Goal: Find specific page/section: Find specific page/section

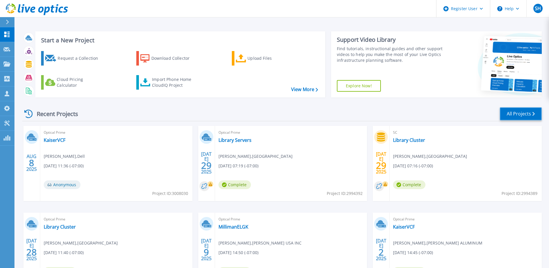
click at [527, 115] on link "All Projects" at bounding box center [521, 113] width 42 height 13
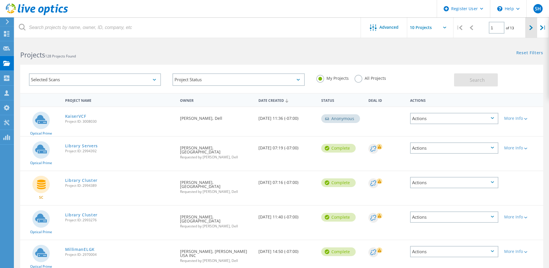
click at [529, 29] on div at bounding box center [532, 27] width 12 height 21
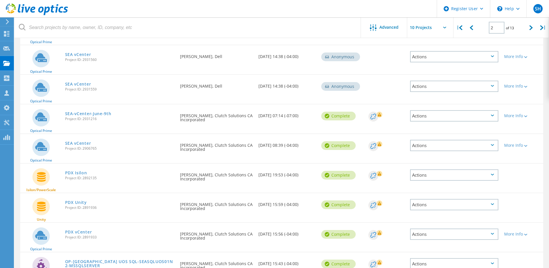
scroll to position [70, 0]
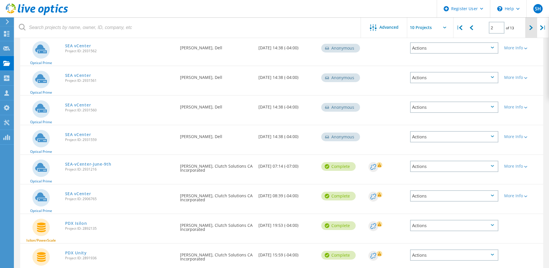
click at [532, 27] on icon at bounding box center [531, 27] width 3 height 5
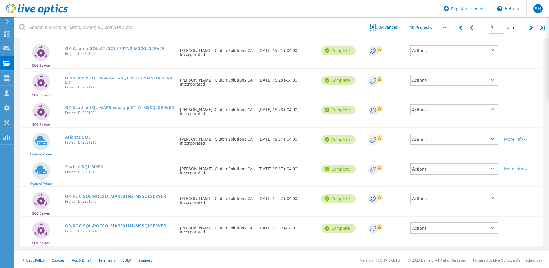
scroll to position [157, 0]
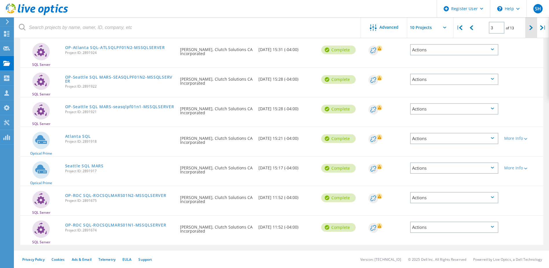
click at [531, 27] on icon at bounding box center [531, 27] width 3 height 5
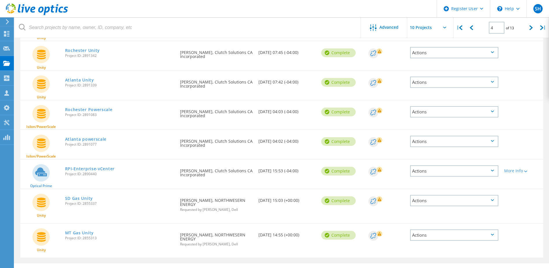
scroll to position [159, 0]
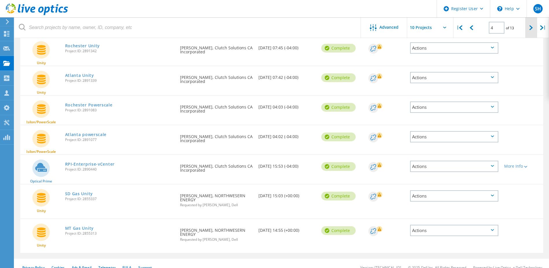
click at [531, 28] on icon at bounding box center [531, 27] width 3 height 5
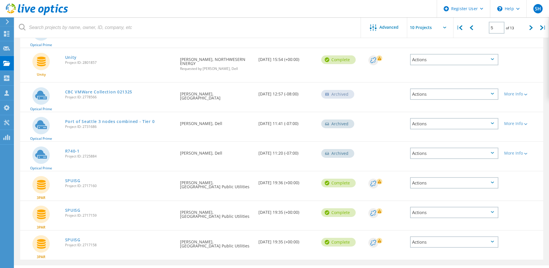
scroll to position [160, 0]
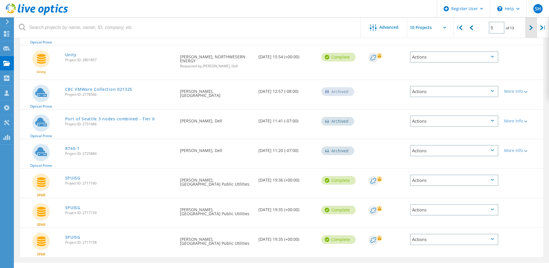
click at [532, 26] on icon at bounding box center [531, 27] width 3 height 5
type input "6"
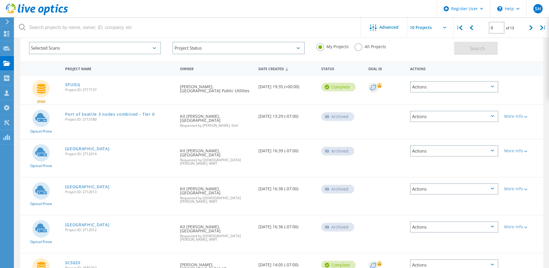
scroll to position [0, 0]
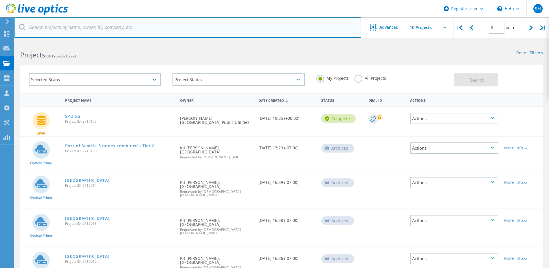
click at [74, 27] on input "text" at bounding box center [187, 27] width 347 height 20
type input "chelan"
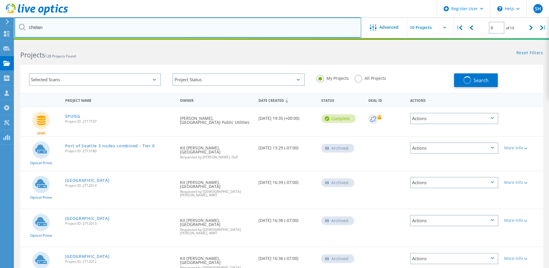
type input "1"
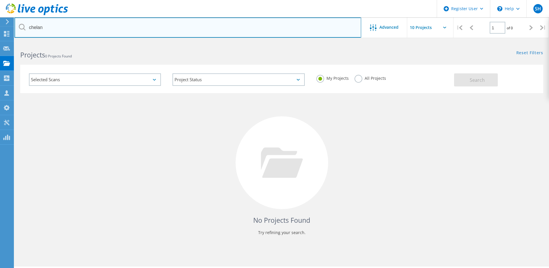
drag, startPoint x: 71, startPoint y: 28, endPoint x: 18, endPoint y: 32, distance: 53.8
click at [18, 32] on input "chelan" at bounding box center [187, 27] width 347 height 20
drag, startPoint x: 26, startPoint y: 25, endPoint x: 29, endPoint y: 26, distance: 3.5
click at [26, 25] on input "text" at bounding box center [187, 27] width 347 height 20
click at [35, 27] on input "text" at bounding box center [187, 27] width 347 height 20
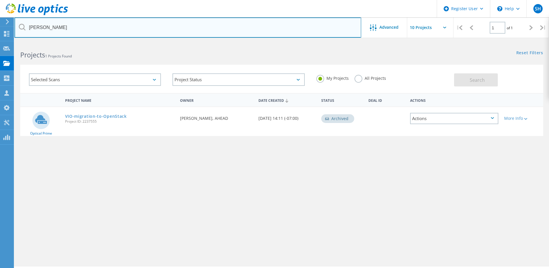
drag, startPoint x: 43, startPoint y: 28, endPoint x: 25, endPoint y: 28, distance: 18.5
click at [25, 28] on div "scott" at bounding box center [187, 27] width 347 height 20
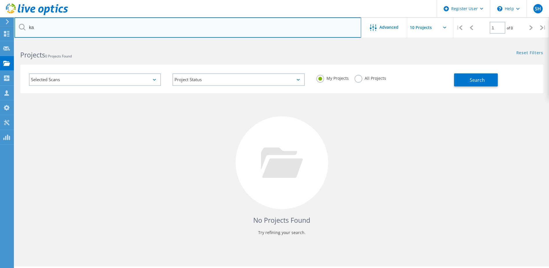
type input "k"
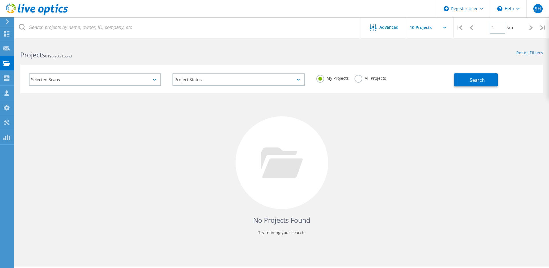
click at [360, 80] on label "All Projects" at bounding box center [371, 78] width 32 height 6
click at [0, 0] on input "All Projects" at bounding box center [0, 0] width 0 height 0
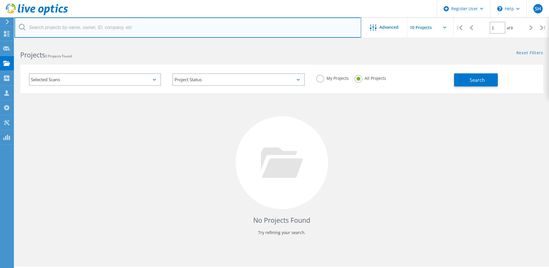
click at [113, 28] on input "text" at bounding box center [187, 27] width 347 height 20
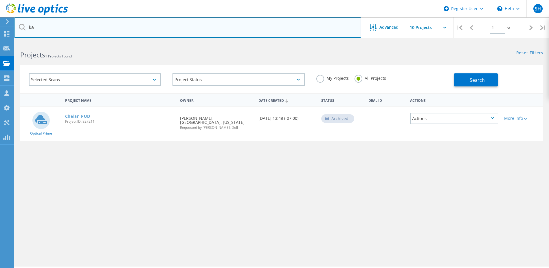
type input "k"
type input "chelan"
